Goal: Obtain resource: Download file/media

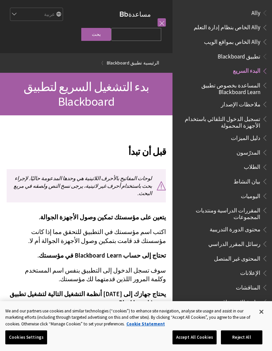
scroll to position [54, 0]
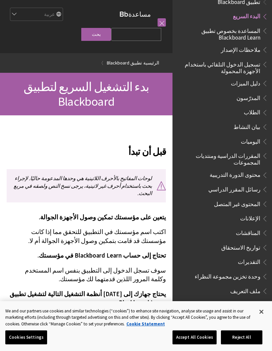
click at [136, 230] on p "اكتب اسم مؤسستك في التطبيق للتحقق مما إذا كانت مؤسستك قد قامت بتمكين وصول الأجه…" at bounding box center [86, 236] width 159 height 17
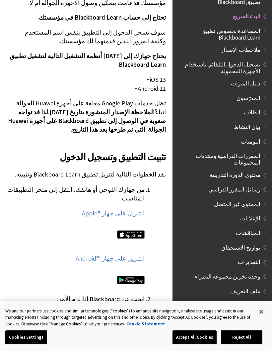
scroll to position [239, 0]
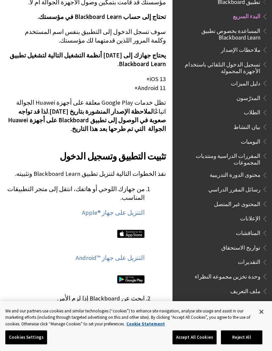
click at [132, 230] on img at bounding box center [131, 234] width 28 height 8
click at [131, 230] on img at bounding box center [131, 234] width 28 height 8
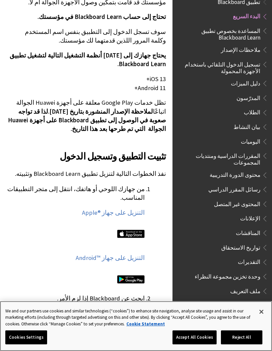
click at [22, 344] on button "Cookies Settings" at bounding box center [26, 337] width 42 height 14
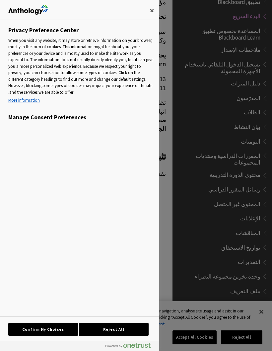
click at [173, 267] on div at bounding box center [136, 175] width 272 height 351
click at [148, 9] on button "Close" at bounding box center [152, 10] width 15 height 15
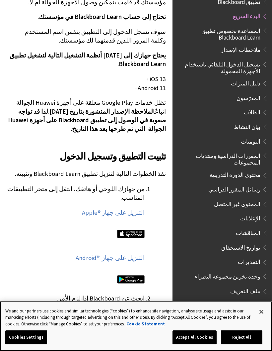
click at [262, 319] on button "Close" at bounding box center [261, 311] width 15 height 15
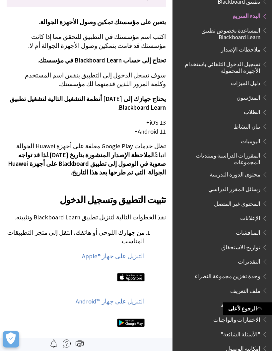
scroll to position [195, 0]
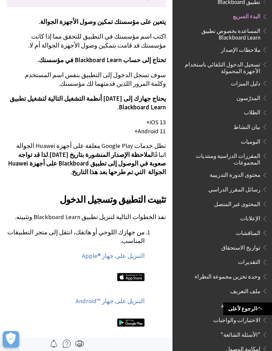
click at [132, 273] on img at bounding box center [131, 277] width 28 height 8
click at [249, 306] on link "الرجوع لأعلى" at bounding box center [248, 308] width 49 height 12
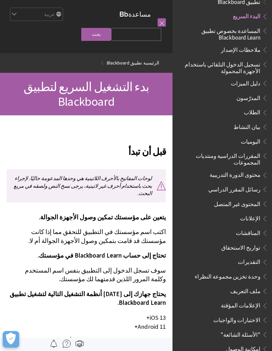
click at [114, 97] on span "بدء التشغيل السريع لتطبيق Blackboard" at bounding box center [87, 94] width 126 height 30
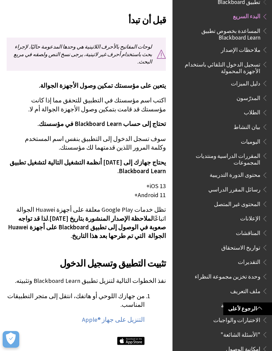
scroll to position [132, 0]
click at [140, 316] on link "التنزيل على جهاز Apple®‎" at bounding box center [113, 320] width 63 height 8
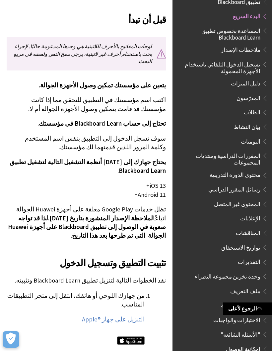
click at [128, 336] on img at bounding box center [131, 340] width 28 height 8
click at [132, 315] on link "التنزيل على جهاز Apple®‎" at bounding box center [113, 319] width 63 height 8
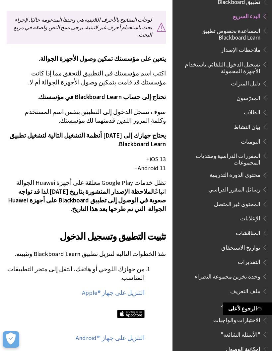
click at [119, 289] on link "التنزيل على جهاز Apple®‎" at bounding box center [113, 293] width 63 height 8
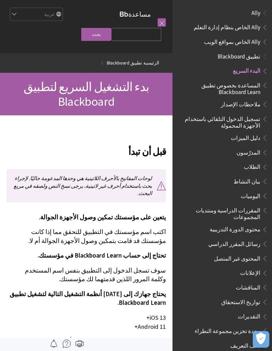
scroll to position [54, 0]
